Goal: Find specific page/section: Find specific page/section

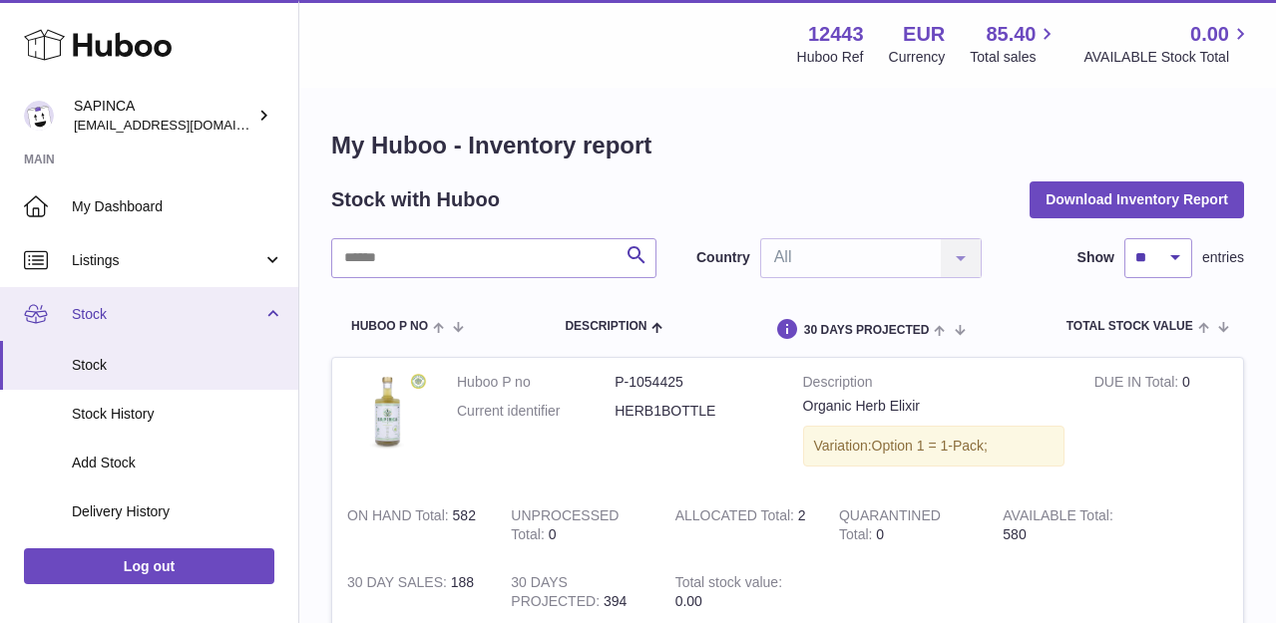
click at [93, 311] on span "Stock" at bounding box center [167, 314] width 191 height 19
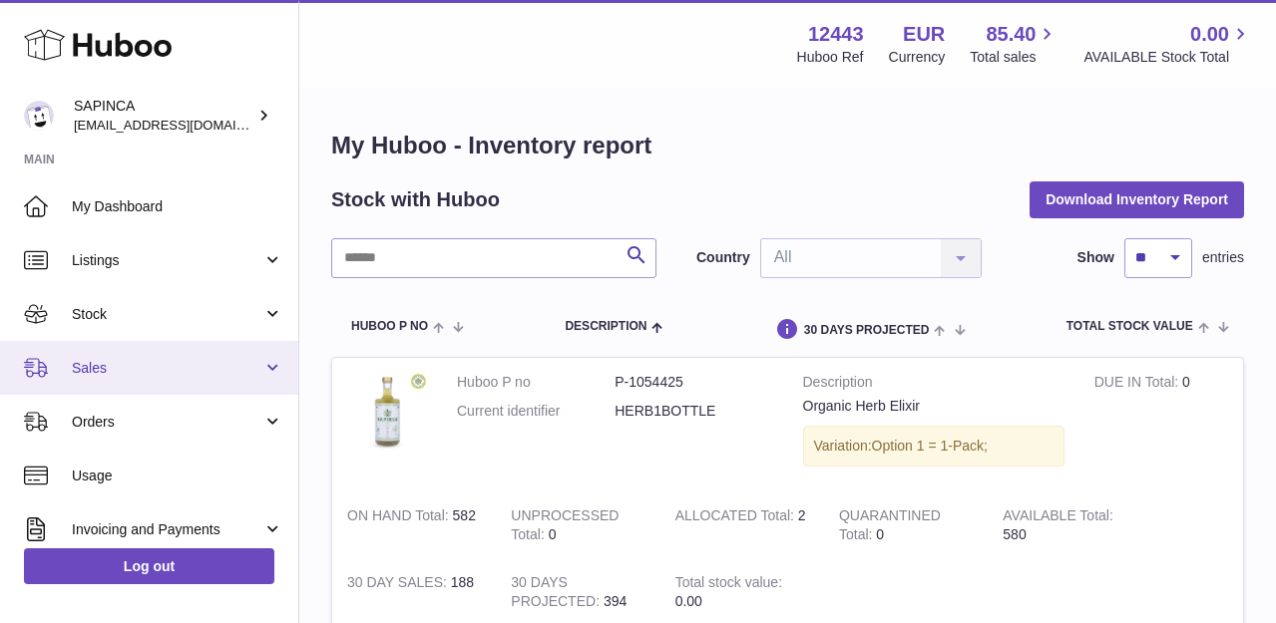
click at [94, 364] on span "Sales" at bounding box center [167, 368] width 191 height 19
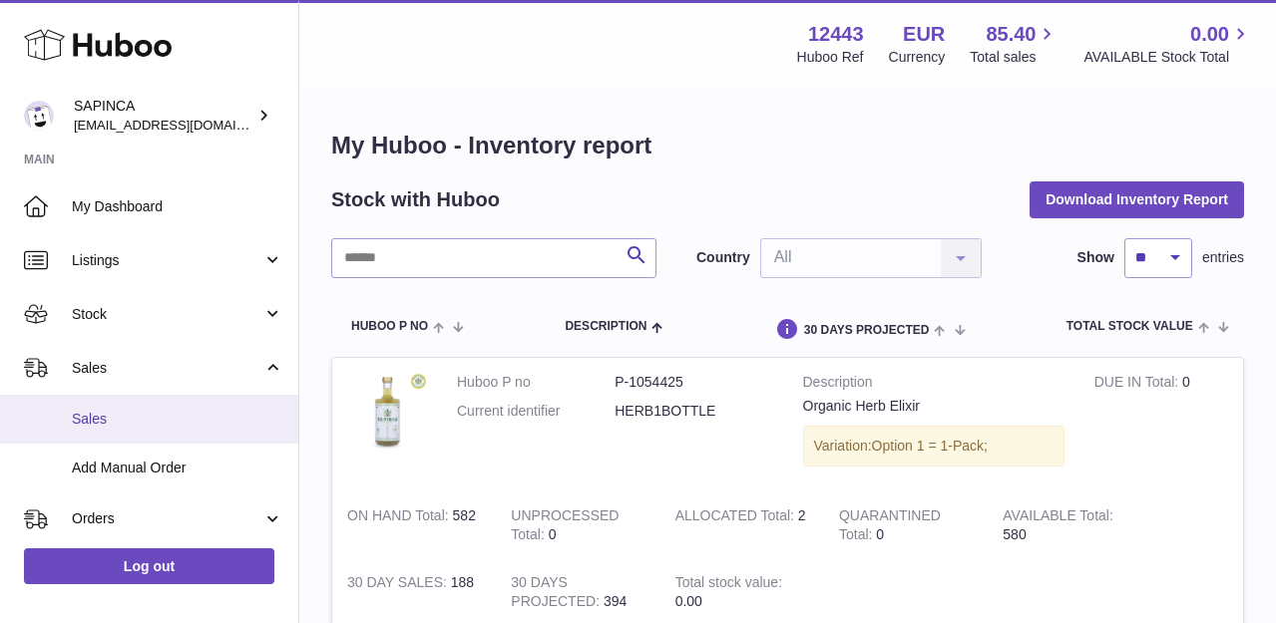
click at [95, 405] on link "Sales" at bounding box center [149, 419] width 298 height 49
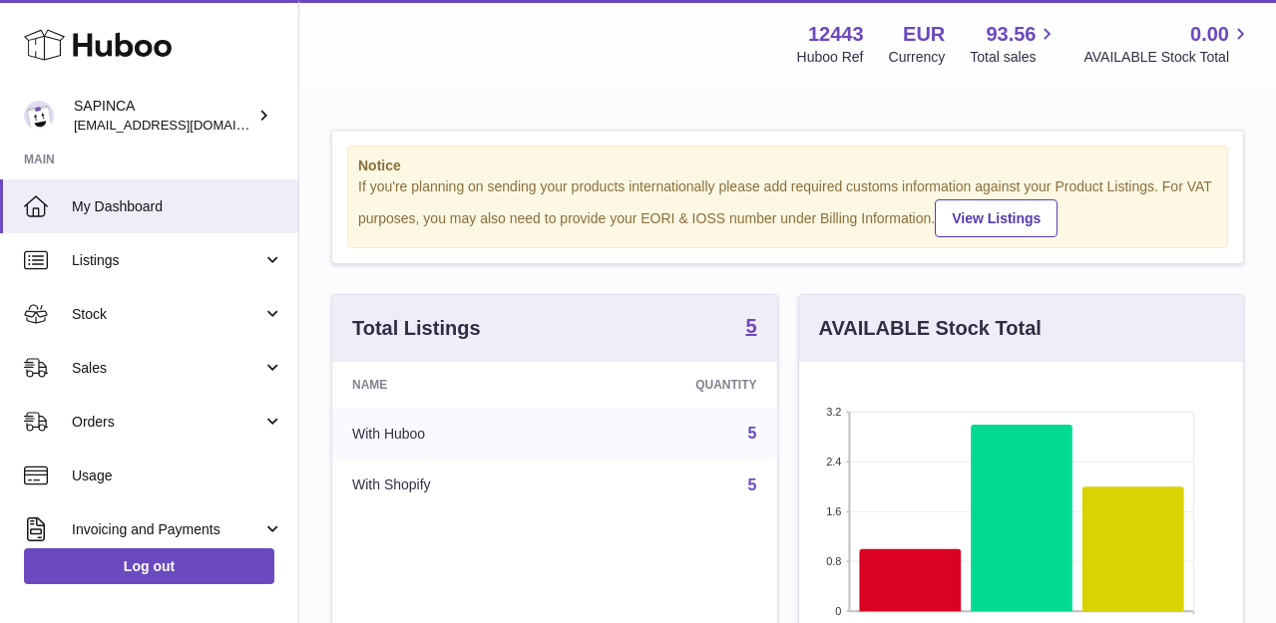
scroll to position [311, 444]
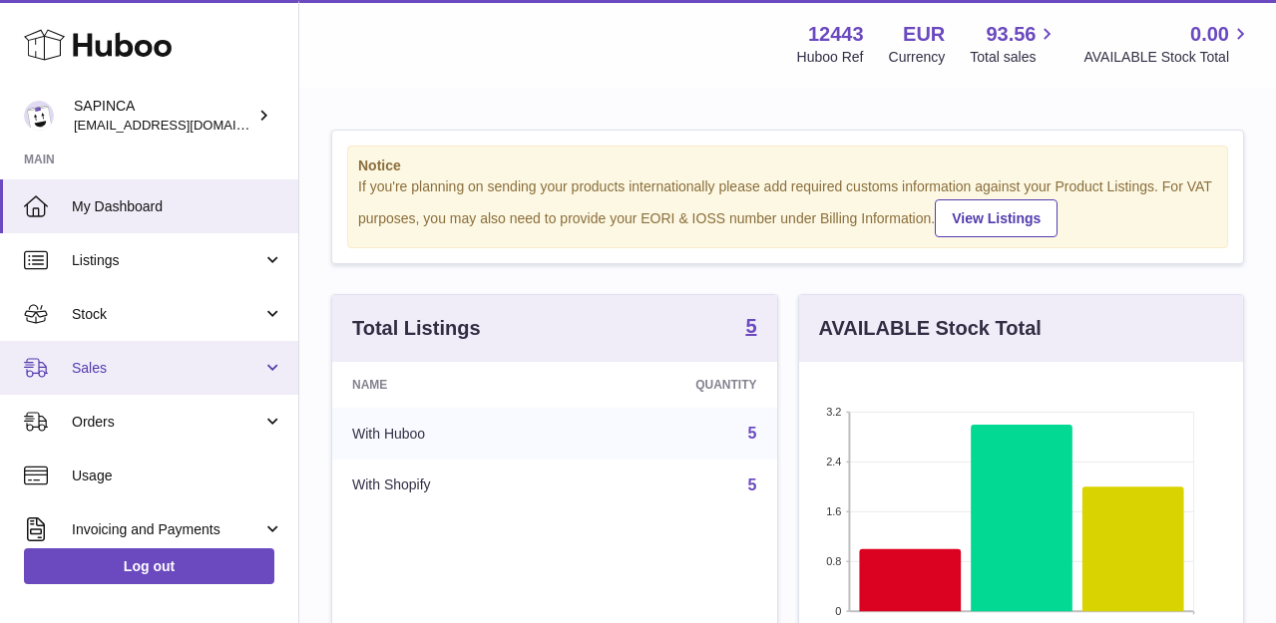
click at [103, 369] on span "Sales" at bounding box center [167, 368] width 191 height 19
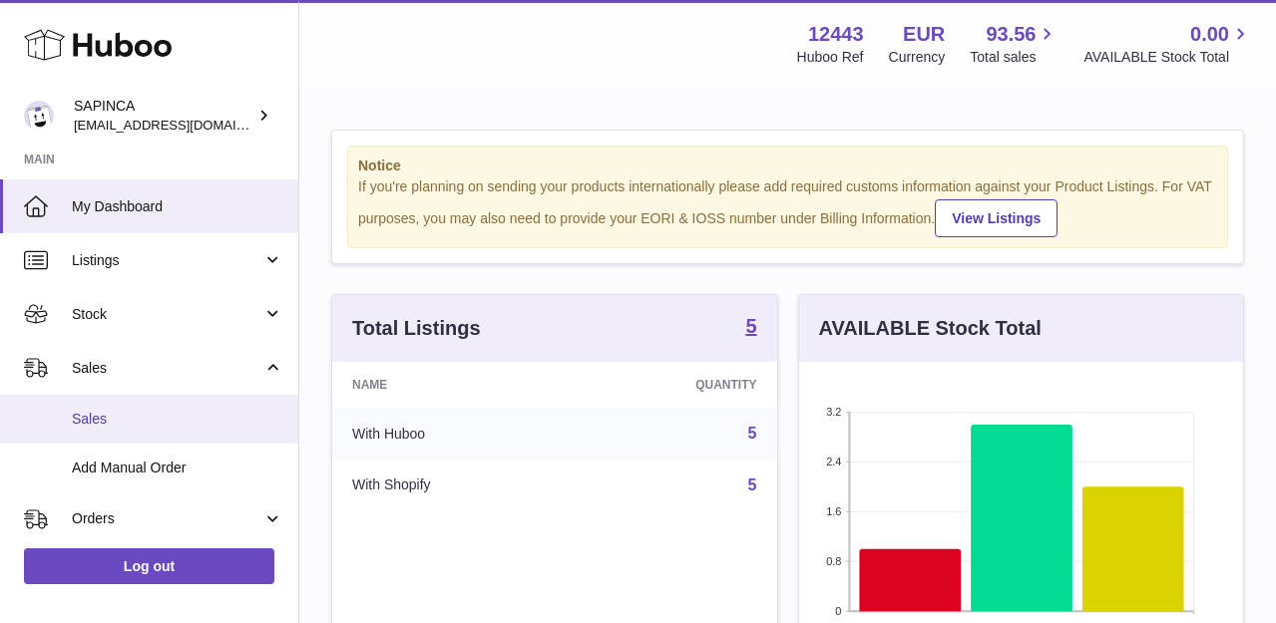
click at [100, 419] on span "Sales" at bounding box center [177, 419] width 211 height 19
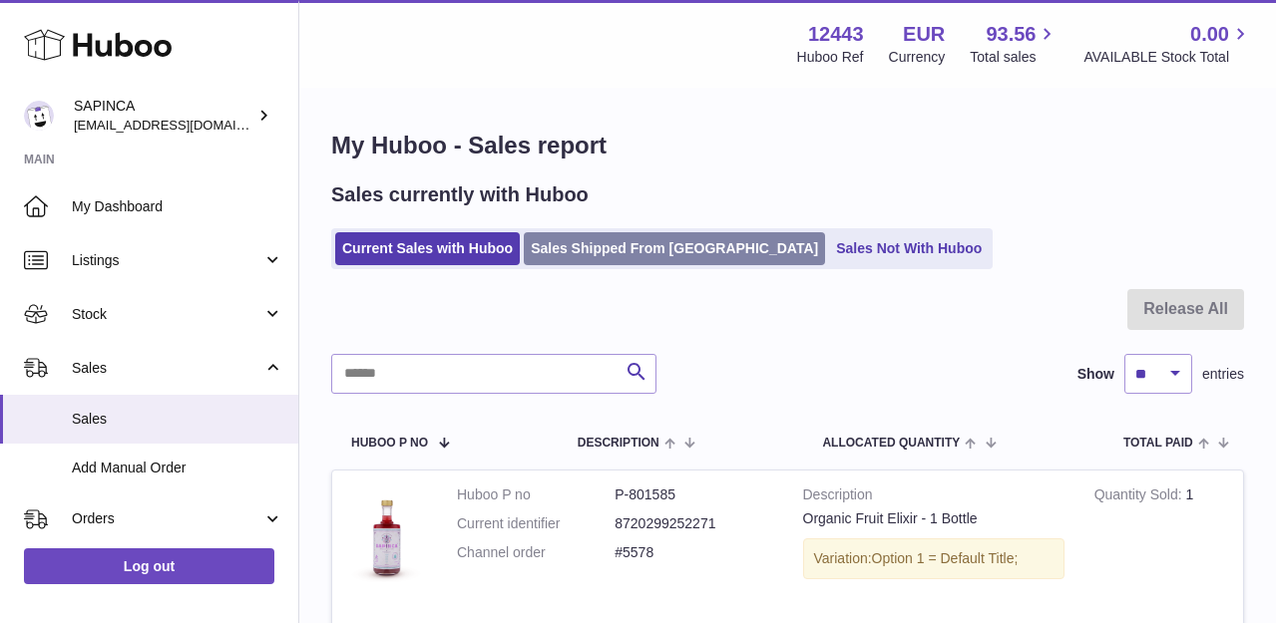
click at [595, 254] on link "Sales Shipped From [GEOGRAPHIC_DATA]" at bounding box center [674, 248] width 301 height 33
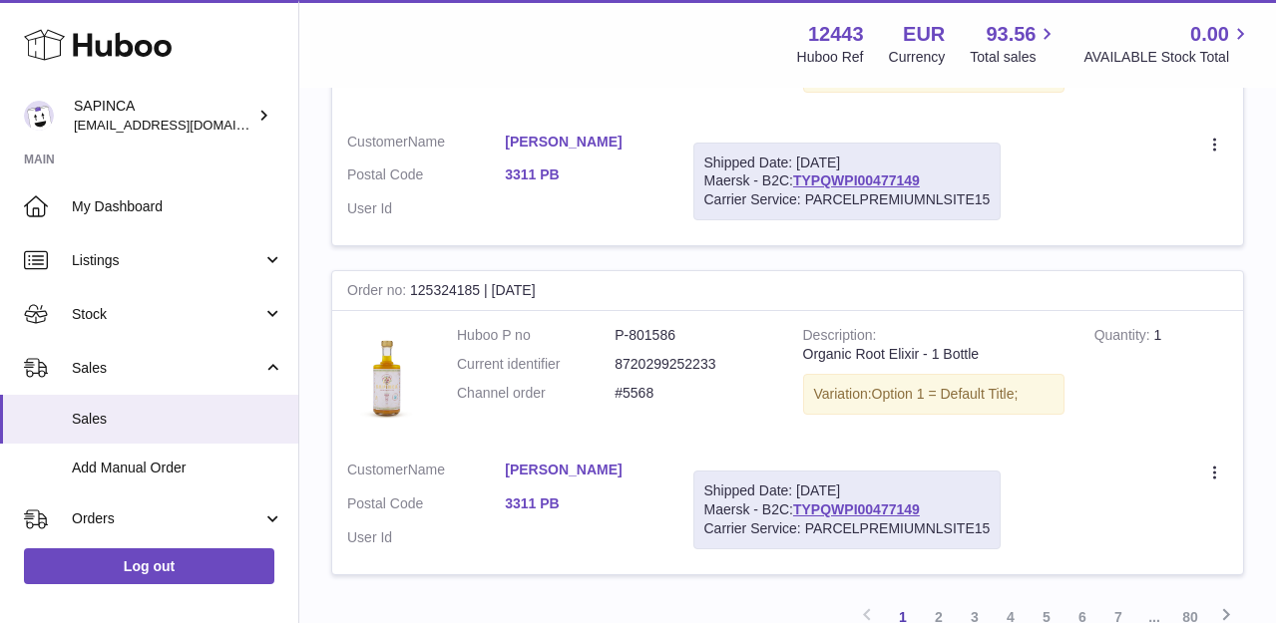
scroll to position [3347, 0]
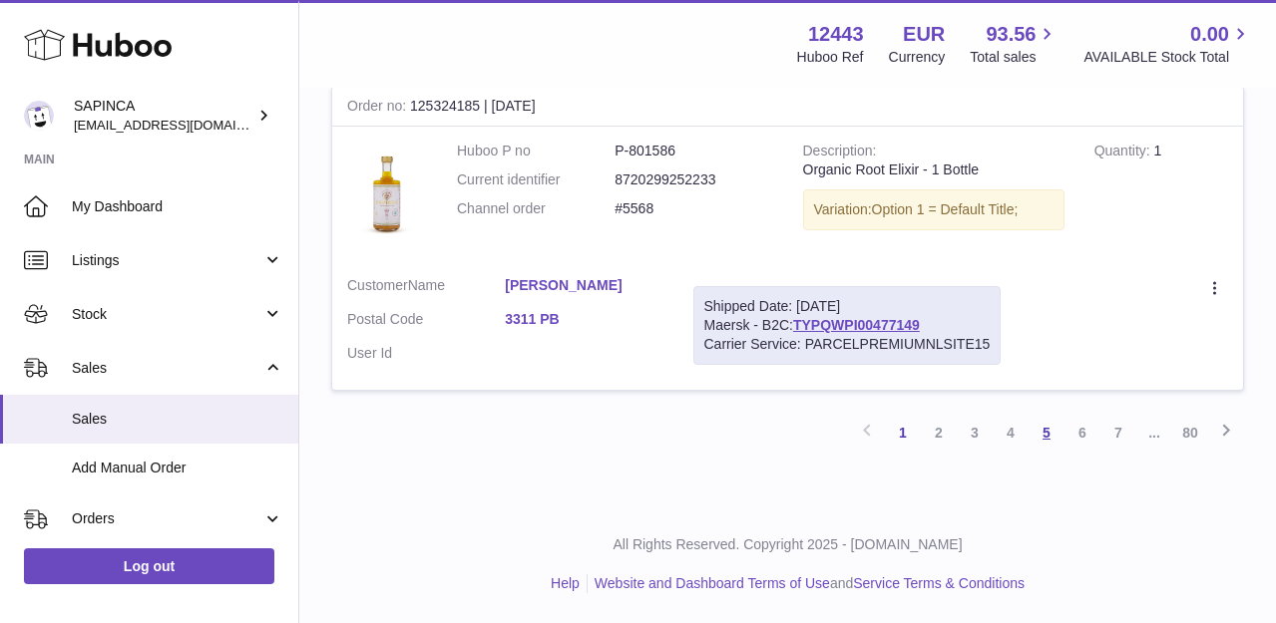
click at [1047, 430] on link "5" at bounding box center [1046, 433] width 36 height 36
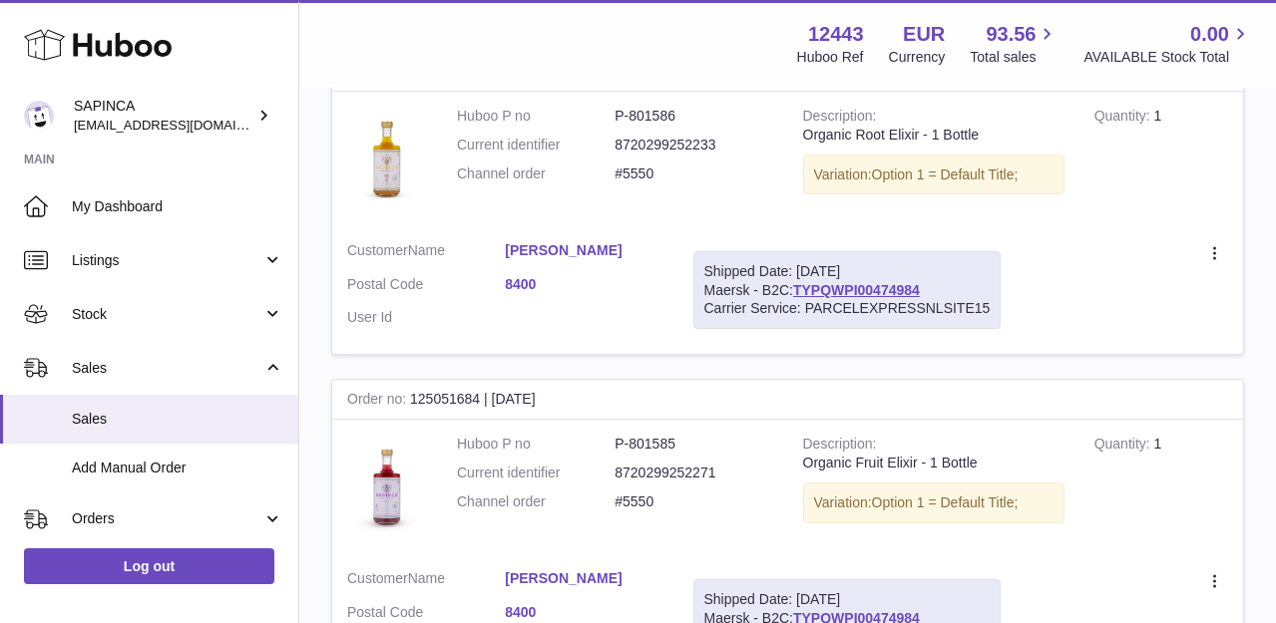
scroll to position [3296, 0]
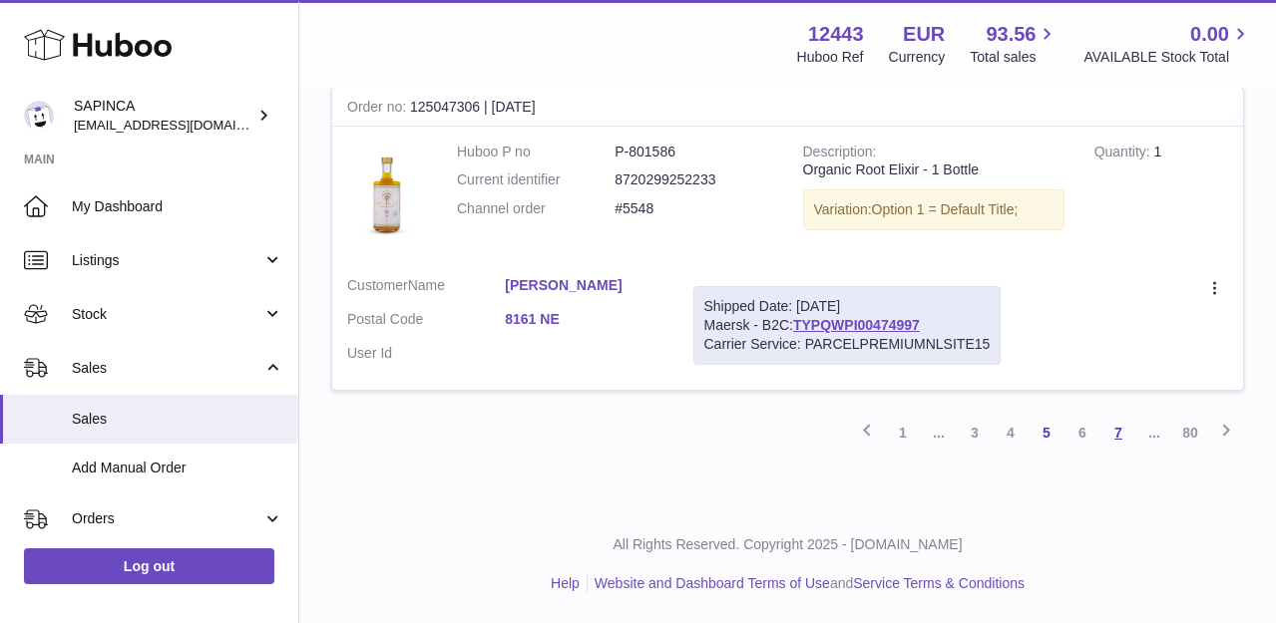
click at [1117, 425] on link "7" at bounding box center [1118, 433] width 36 height 36
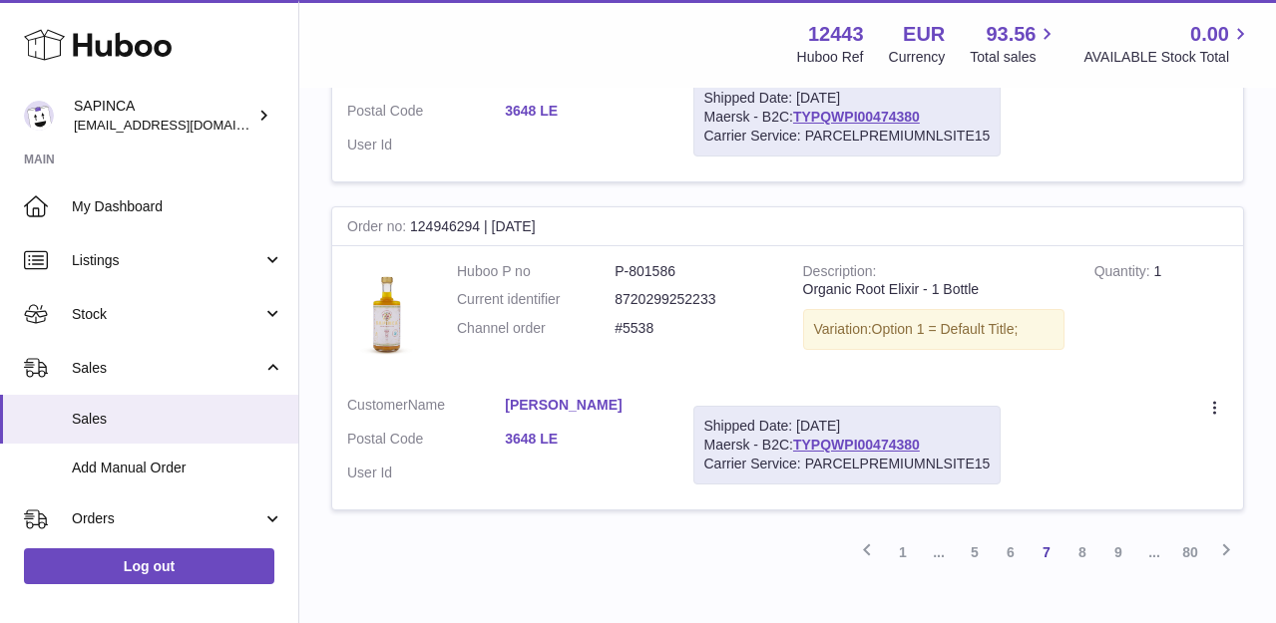
scroll to position [3330, 0]
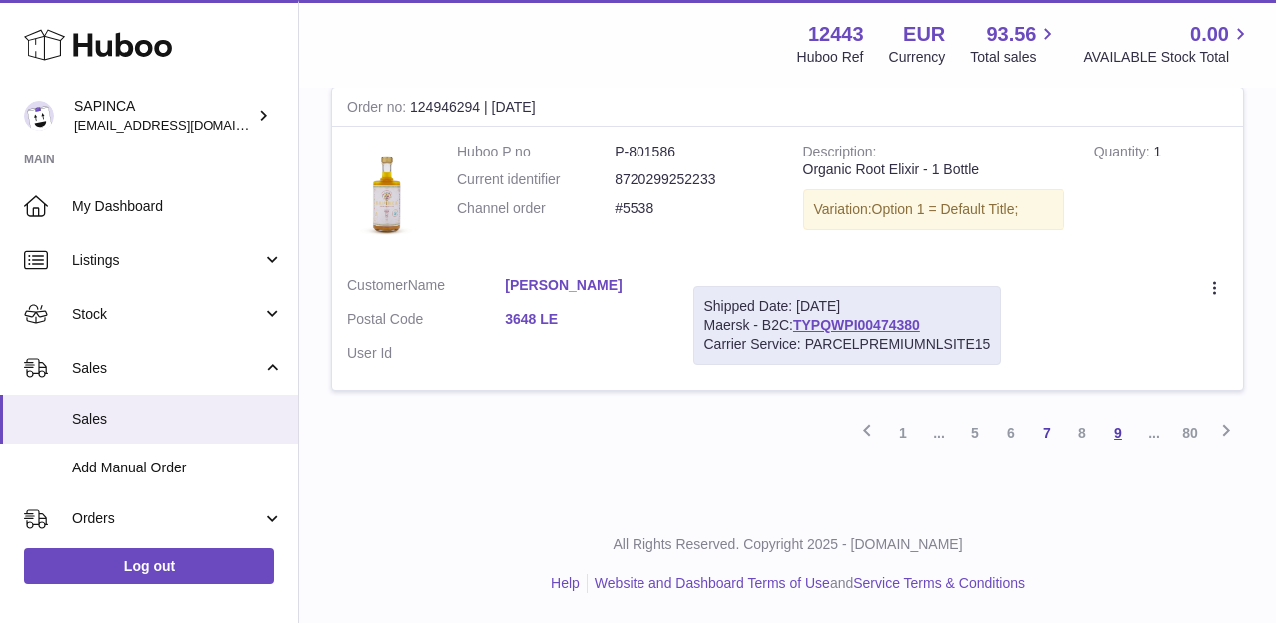
click at [1121, 431] on link "9" at bounding box center [1118, 433] width 36 height 36
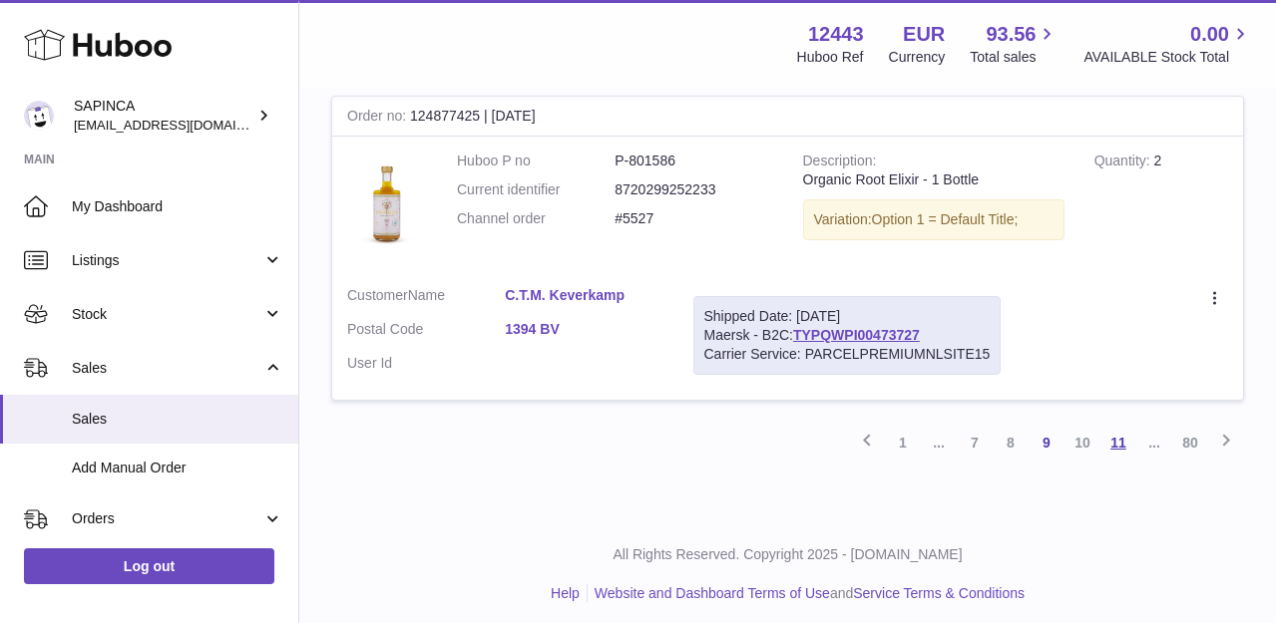
scroll to position [3283, 0]
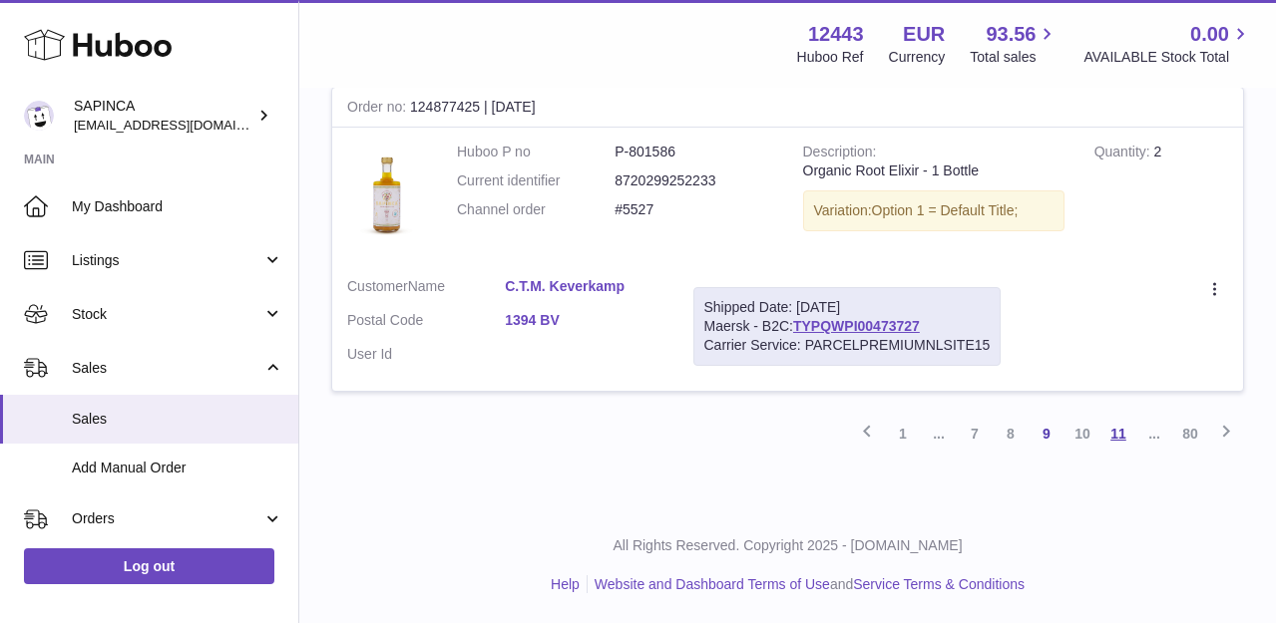
click at [1121, 430] on link "11" at bounding box center [1118, 434] width 36 height 36
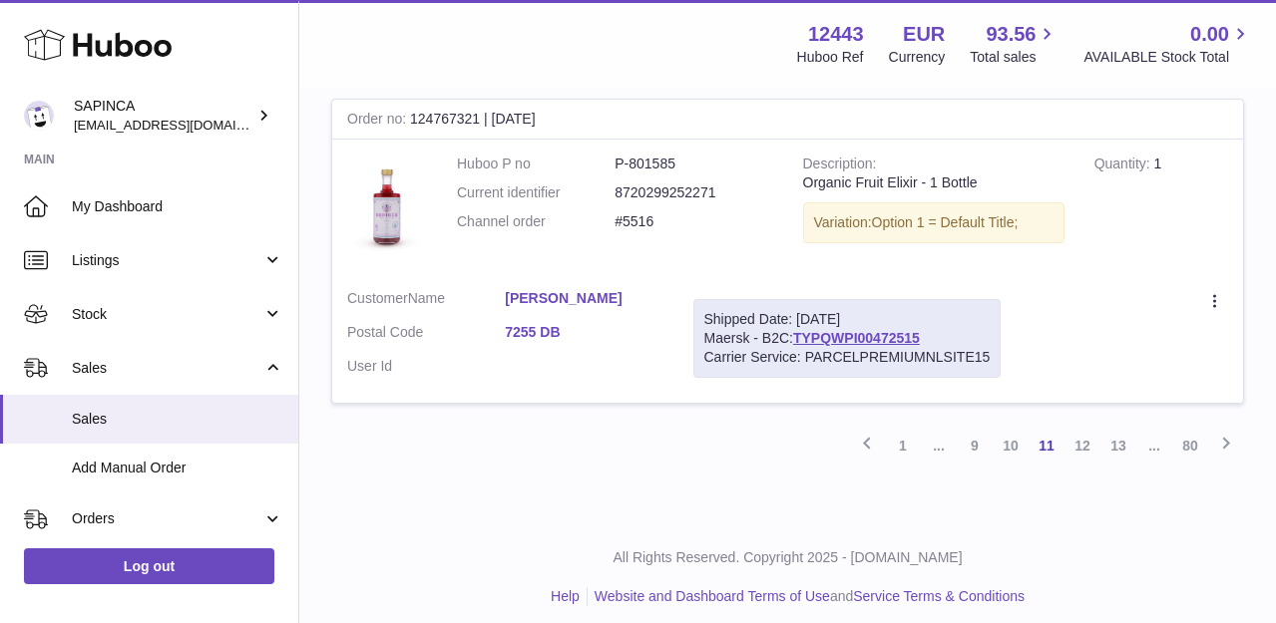
scroll to position [3347, 0]
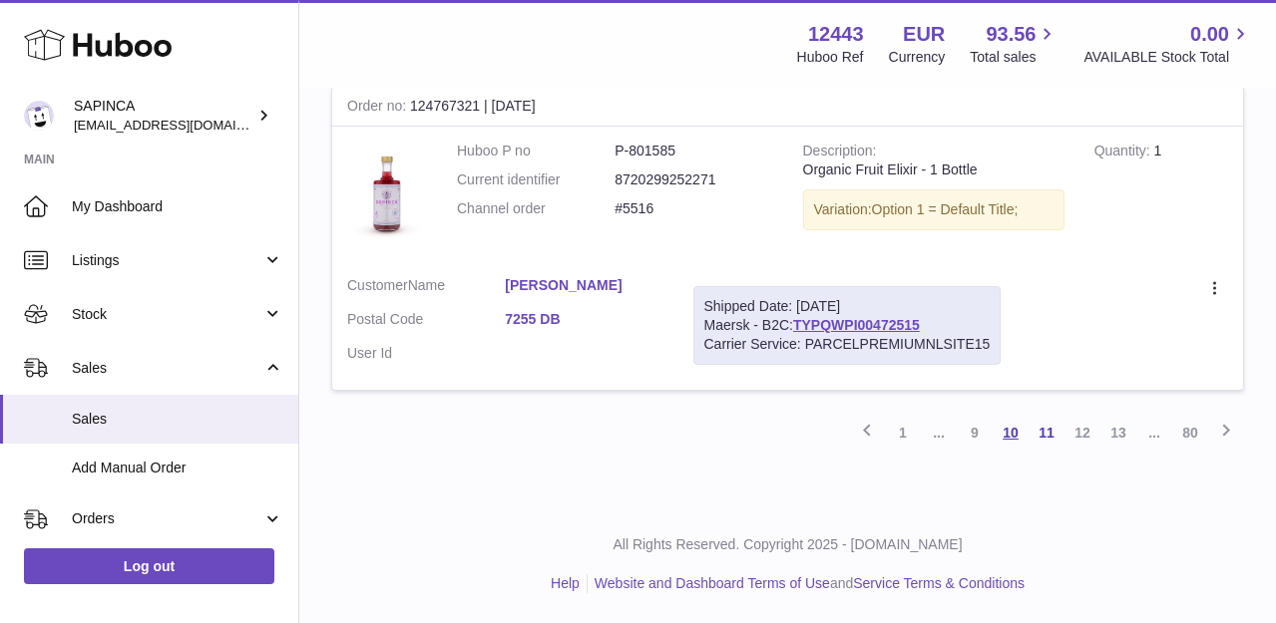
click at [1016, 434] on link "10" at bounding box center [1011, 433] width 36 height 36
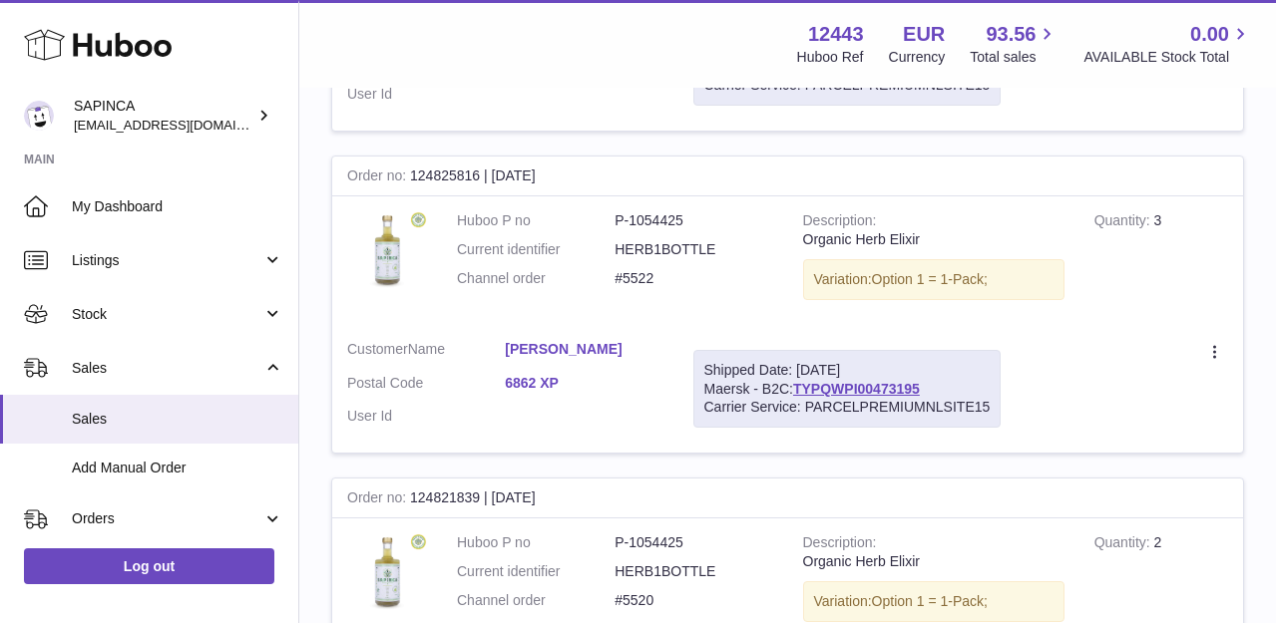
scroll to position [2891, 0]
